Goal: Information Seeking & Learning: Learn about a topic

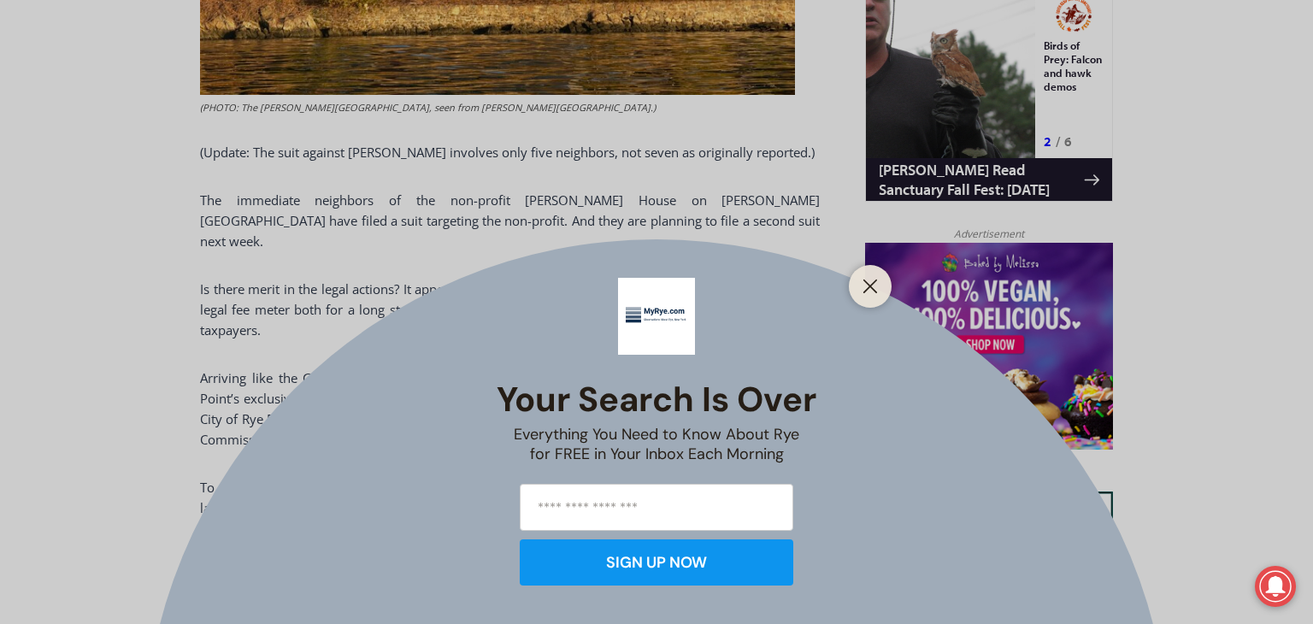
scroll to position [1197, 0]
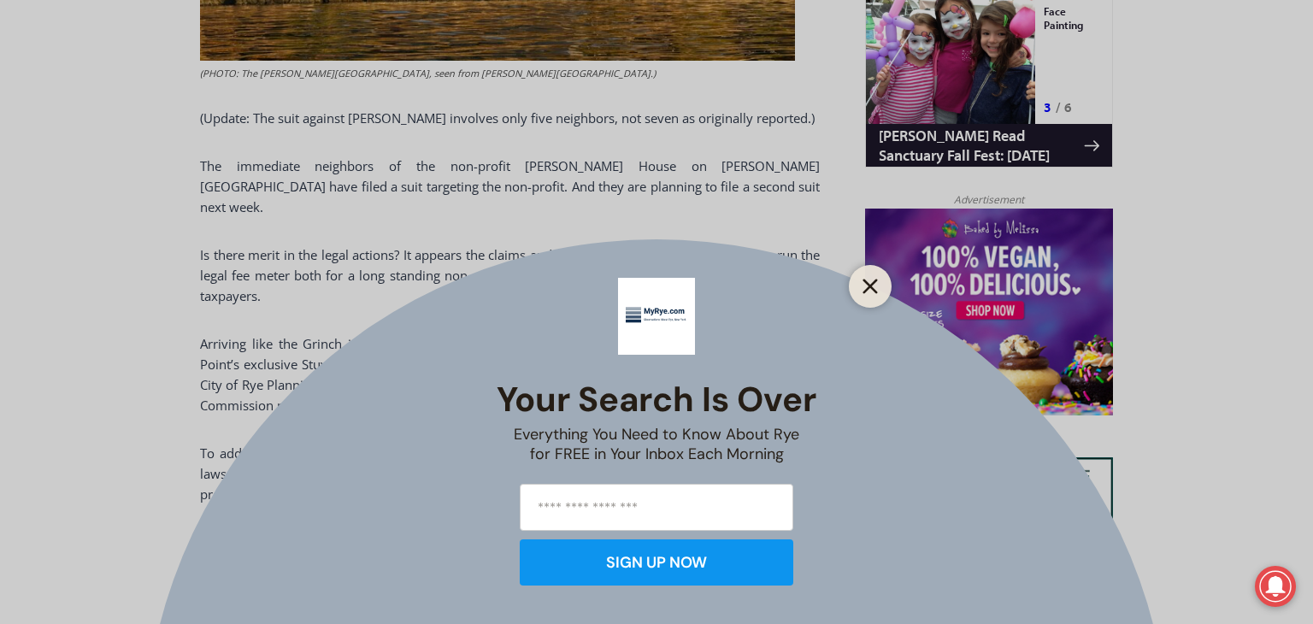
click at [873, 291] on icon "Close" at bounding box center [869, 286] width 15 height 15
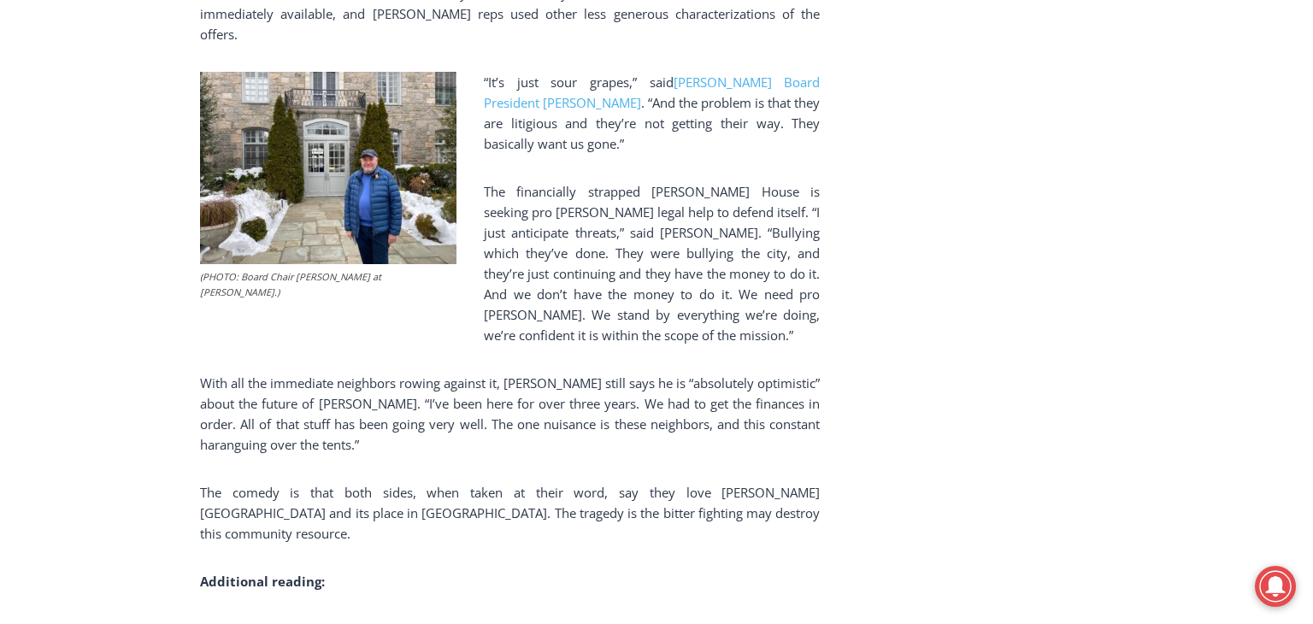
scroll to position [3735, 0]
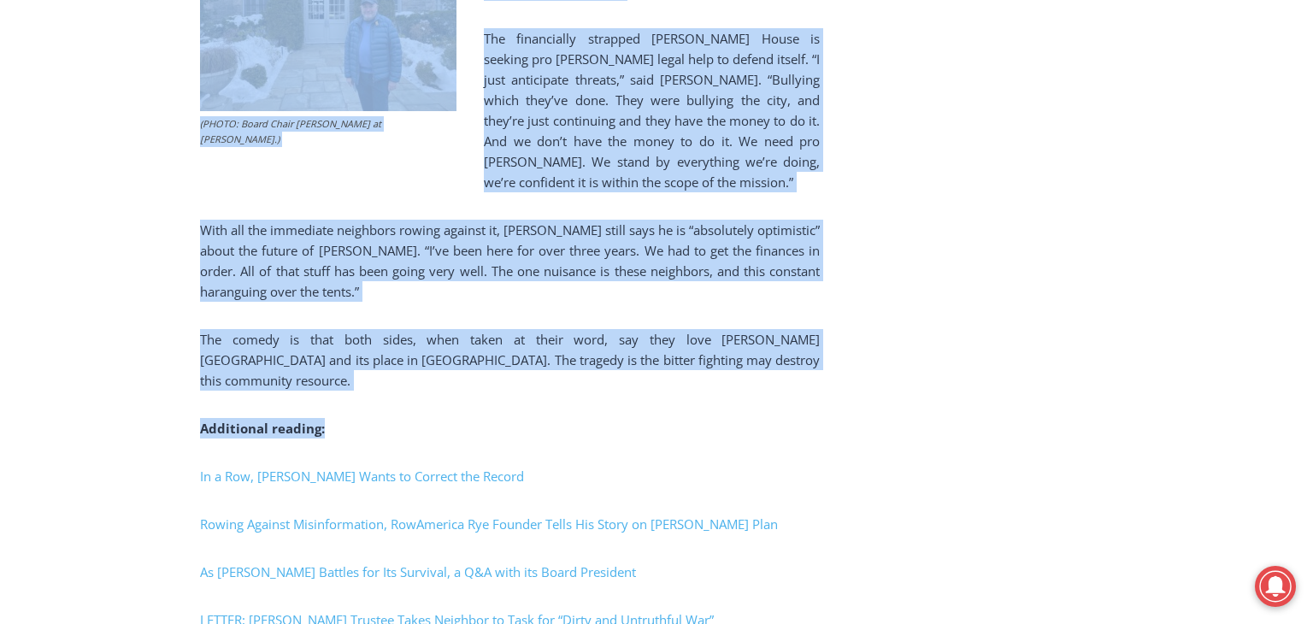
drag, startPoint x: 462, startPoint y: 548, endPoint x: 611, endPoint y: 292, distance: 296.1
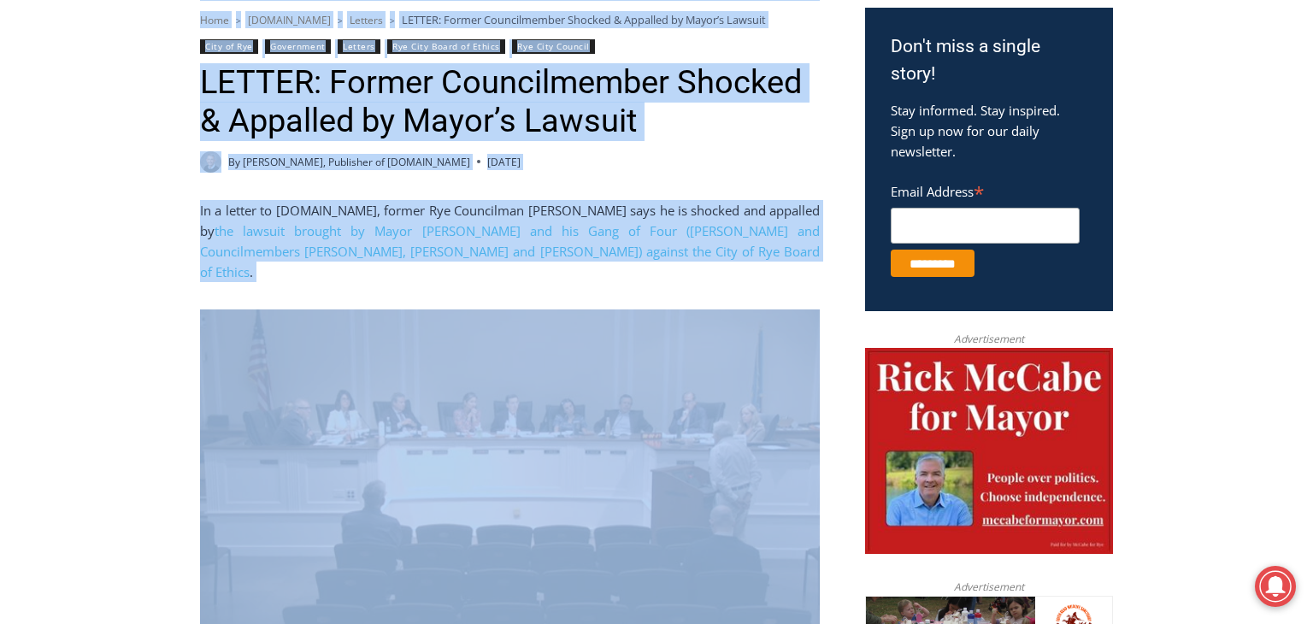
scroll to position [146, 0]
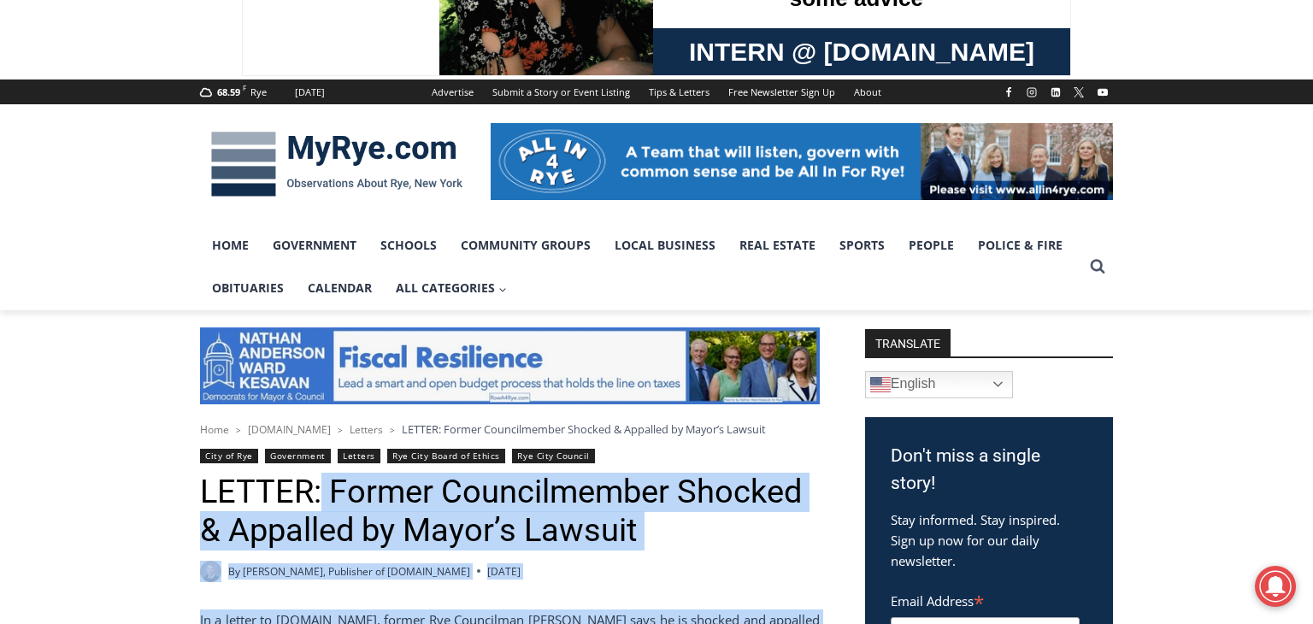
drag, startPoint x: 367, startPoint y: 366, endPoint x: 323, endPoint y: 507, distance: 147.6
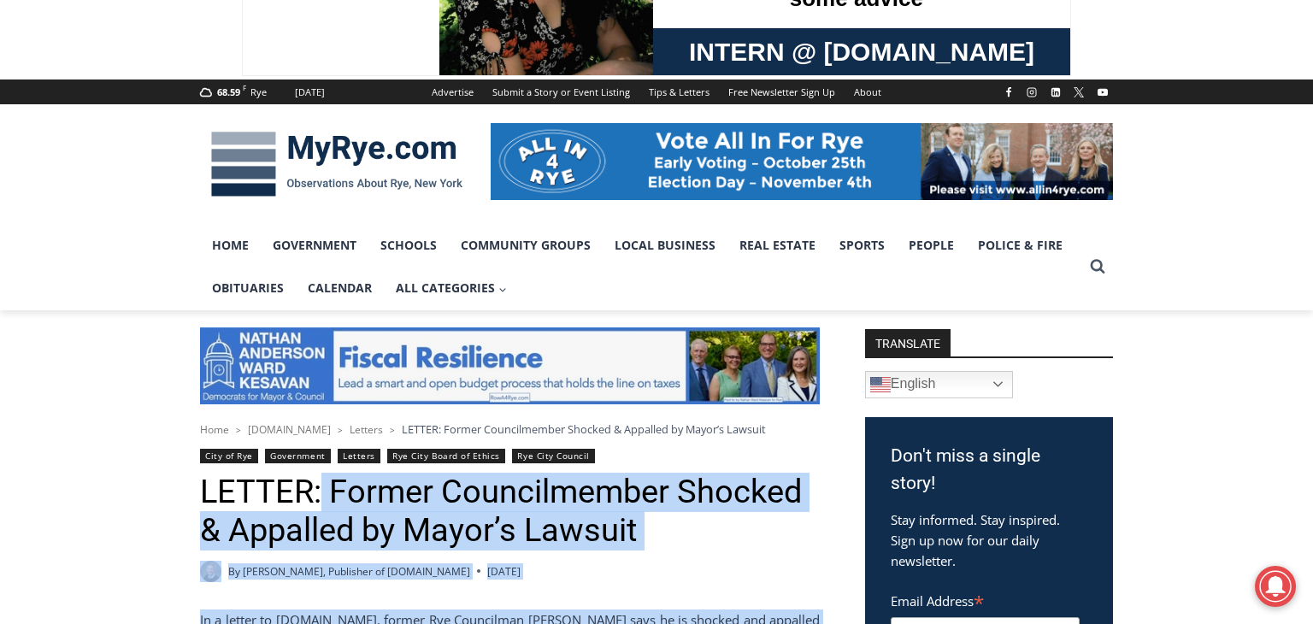
click at [323, 507] on h1 "LETTER: Former Councilmember Shocked & Appalled by Mayor’s Lawsuit" at bounding box center [510, 512] width 620 height 78
